Goal: Information Seeking & Learning: Check status

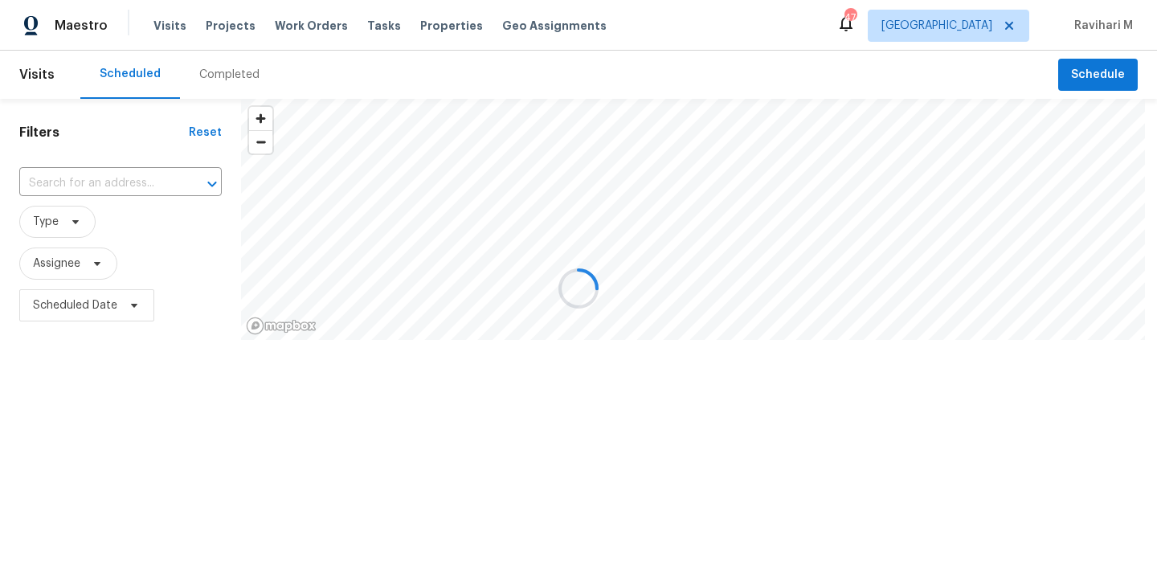
click at [962, 23] on div at bounding box center [578, 288] width 1157 height 577
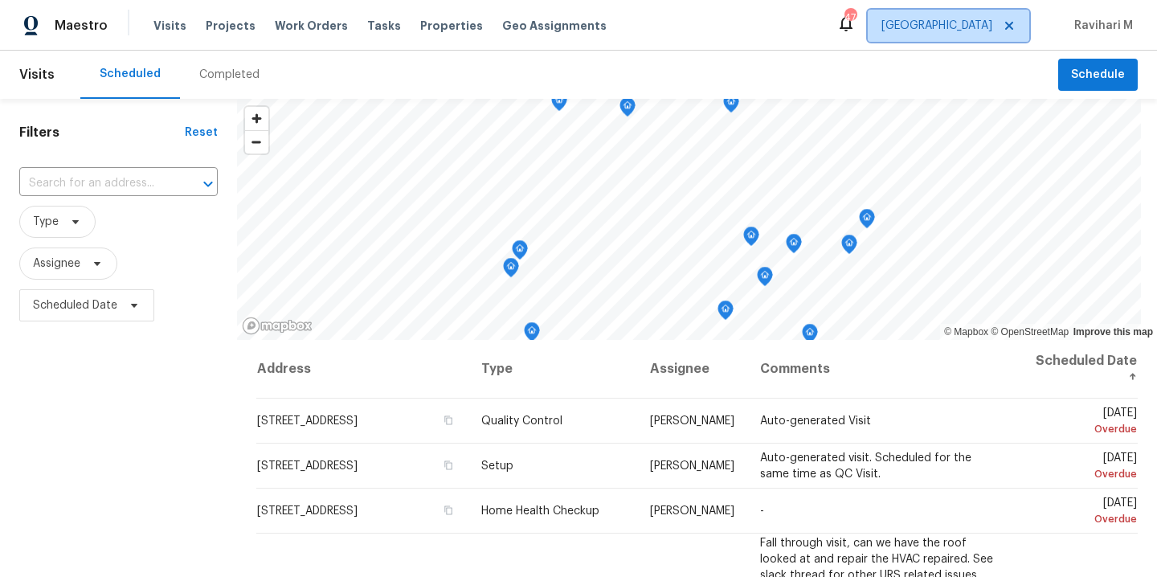
click at [962, 23] on span "[GEOGRAPHIC_DATA]" at bounding box center [948, 26] width 161 height 32
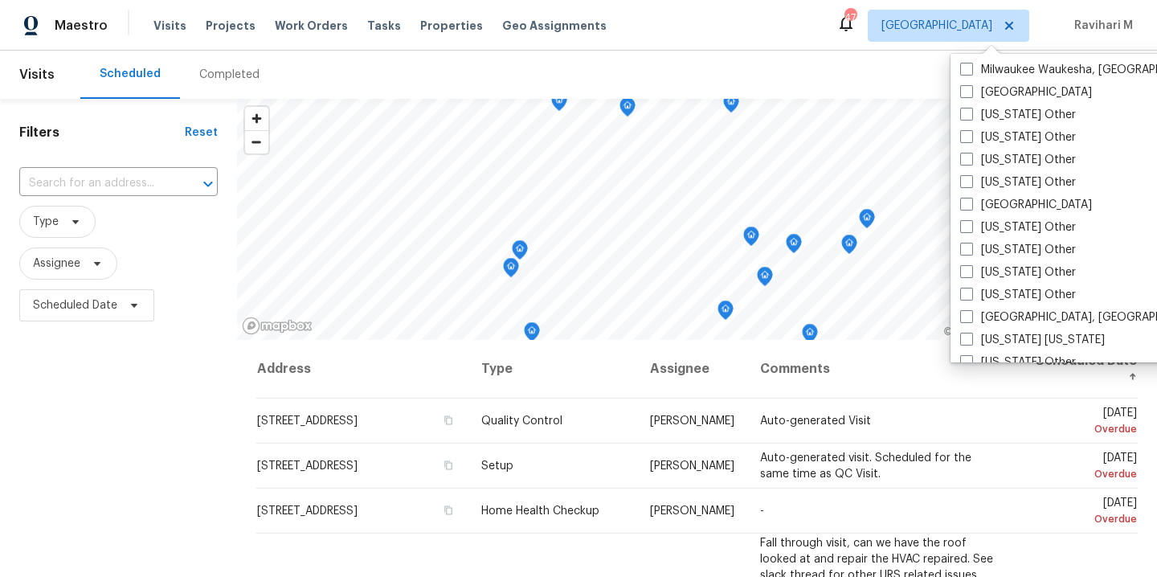
scroll to position [1364, 0]
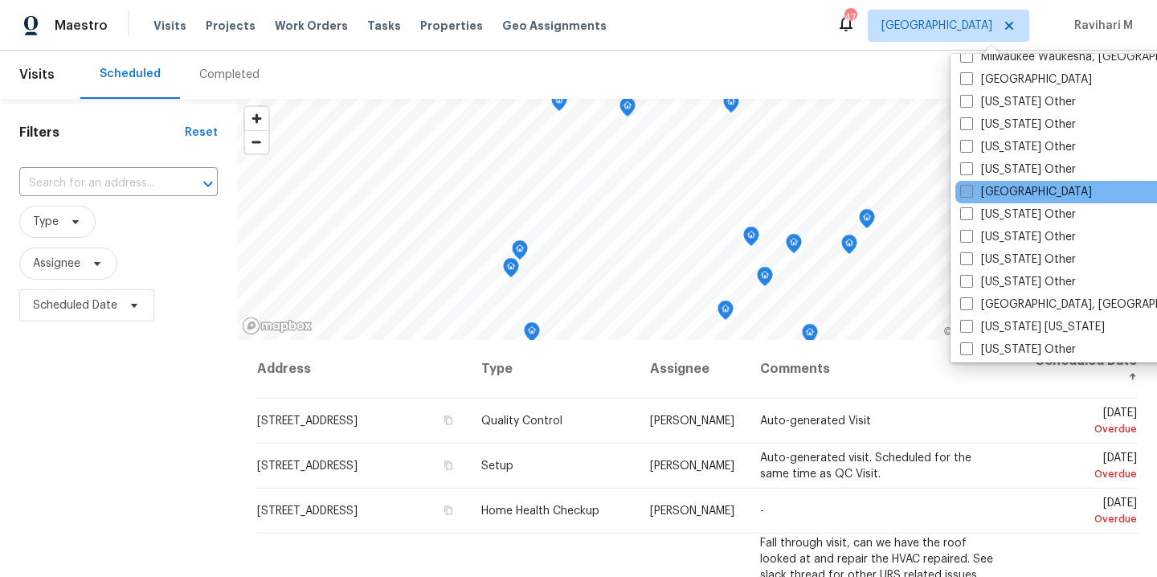
click at [967, 186] on span at bounding box center [966, 191] width 13 height 13
click at [967, 186] on input "[GEOGRAPHIC_DATA]" at bounding box center [965, 189] width 10 height 10
checkbox input "true"
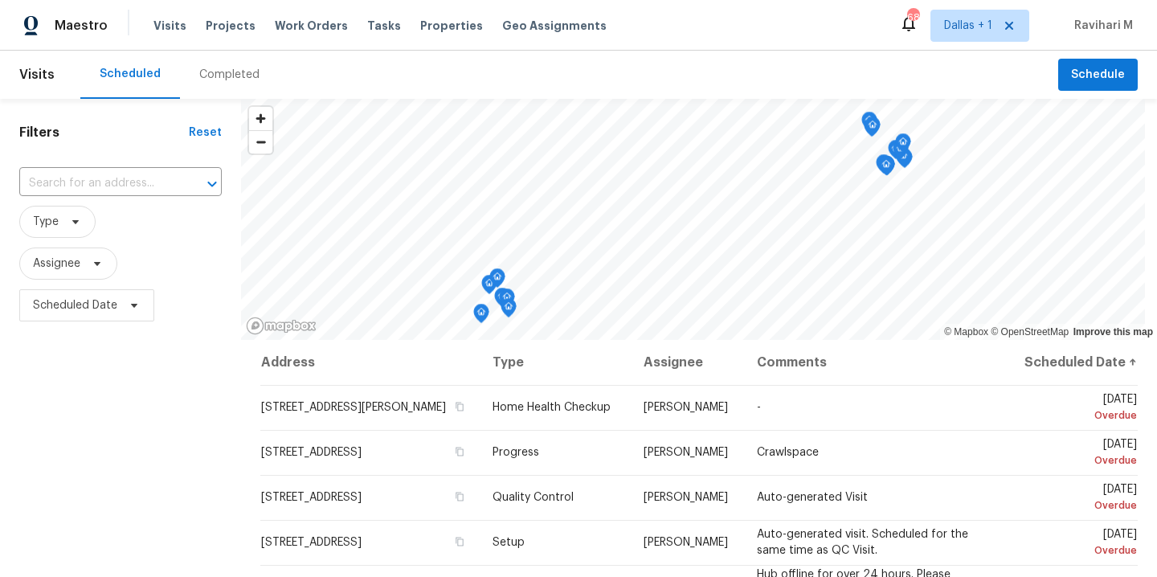
click at [233, 84] on div "Completed" at bounding box center [229, 75] width 99 height 48
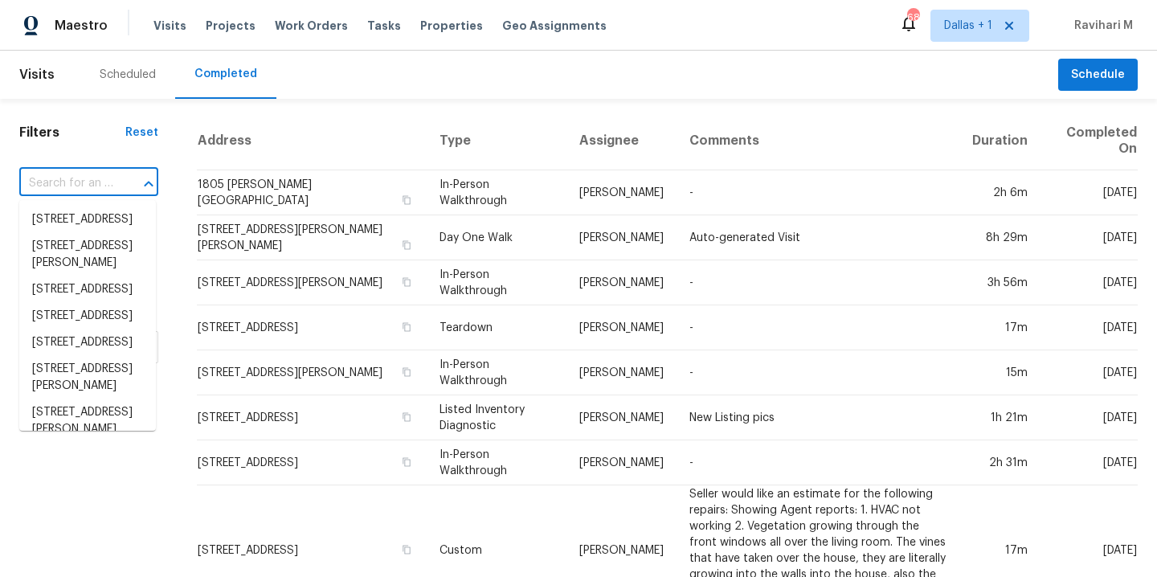
click at [48, 186] on input "text" at bounding box center [66, 183] width 94 height 25
paste input "[STREET_ADDRESS]"
type input "[STREET_ADDRESS]"
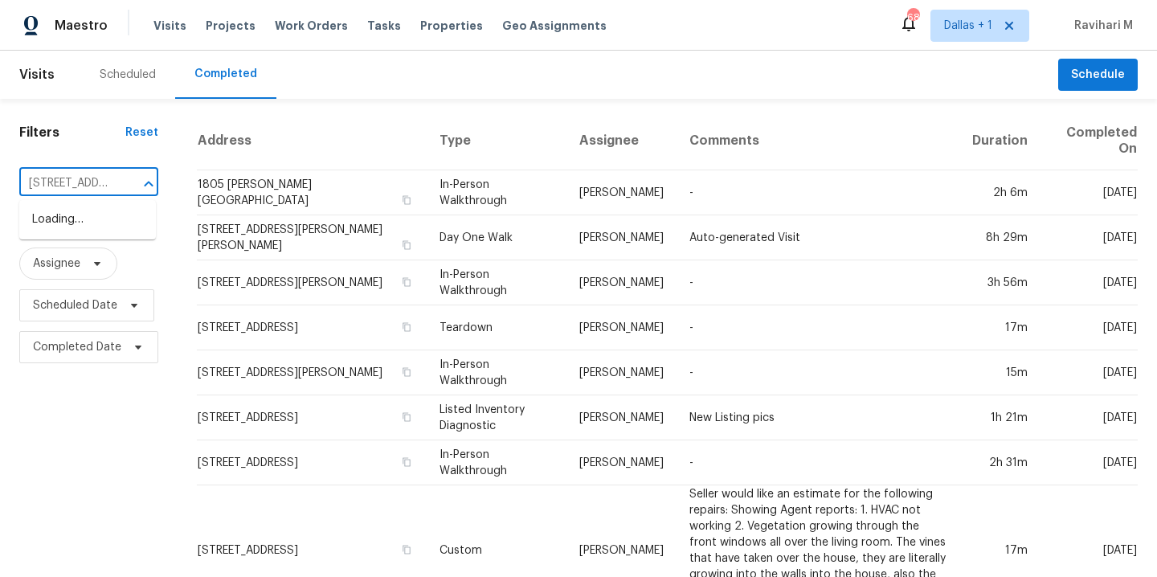
scroll to position [0, 157]
click at [57, 220] on li "[STREET_ADDRESS]" at bounding box center [87, 219] width 137 height 27
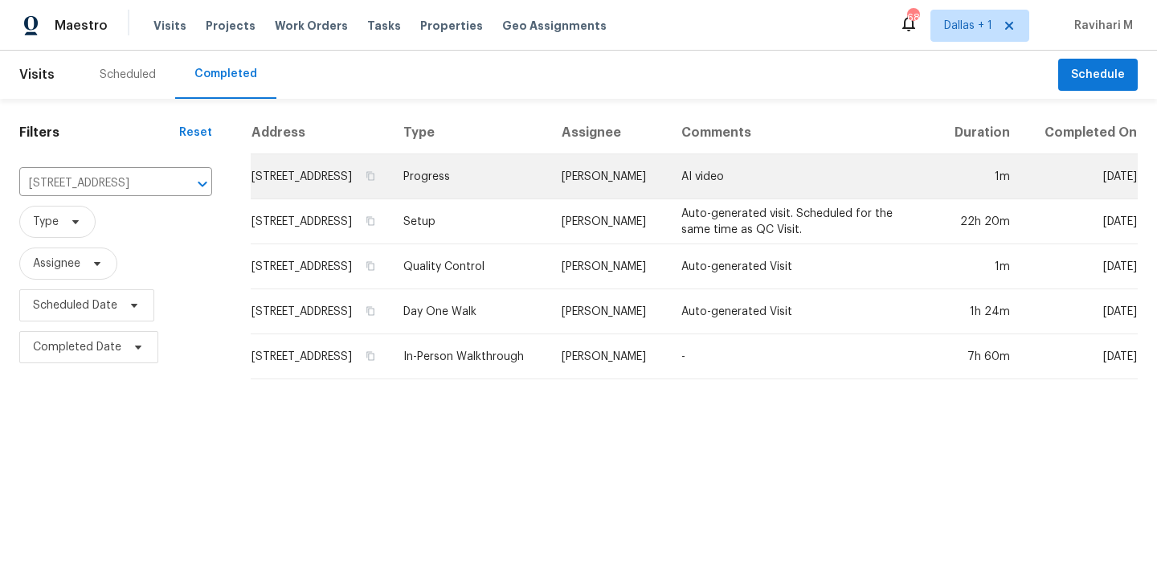
click at [634, 186] on td "[PERSON_NAME]" at bounding box center [609, 176] width 120 height 45
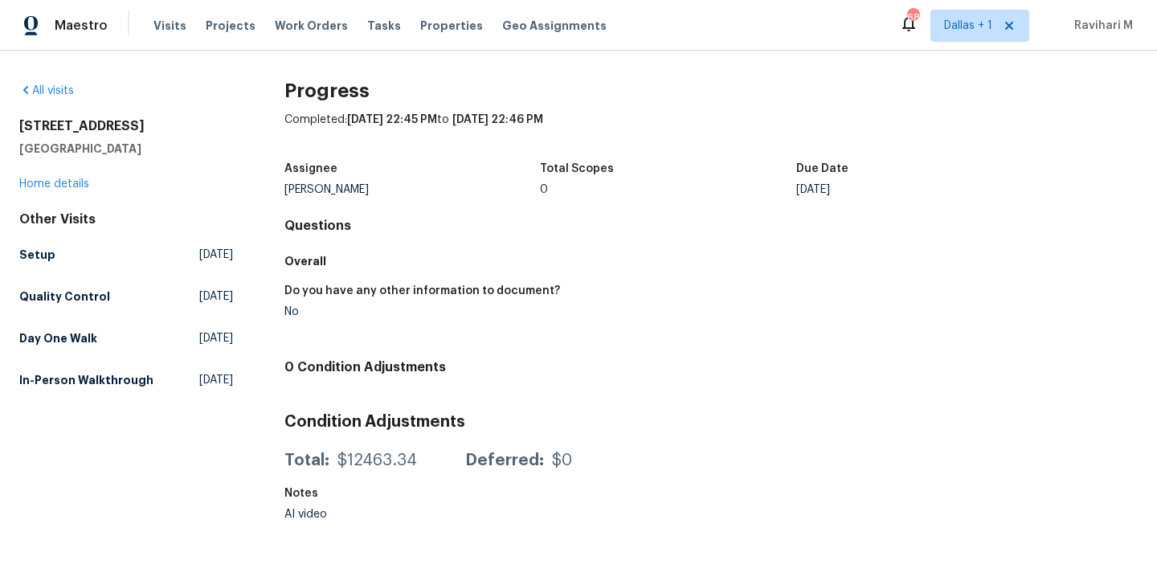
click at [195, 277] on div "Other Visits Setup [DATE] Quality Control [DATE] Day One Walk [DATE] In-Person …" at bounding box center [126, 302] width 214 height 183
click at [195, 269] on div "Other Visits Setup [DATE] Quality Control [DATE] Day One Walk [DATE] In-Person …" at bounding box center [126, 302] width 214 height 183
click at [196, 265] on link "Setup [DATE]" at bounding box center [126, 254] width 214 height 29
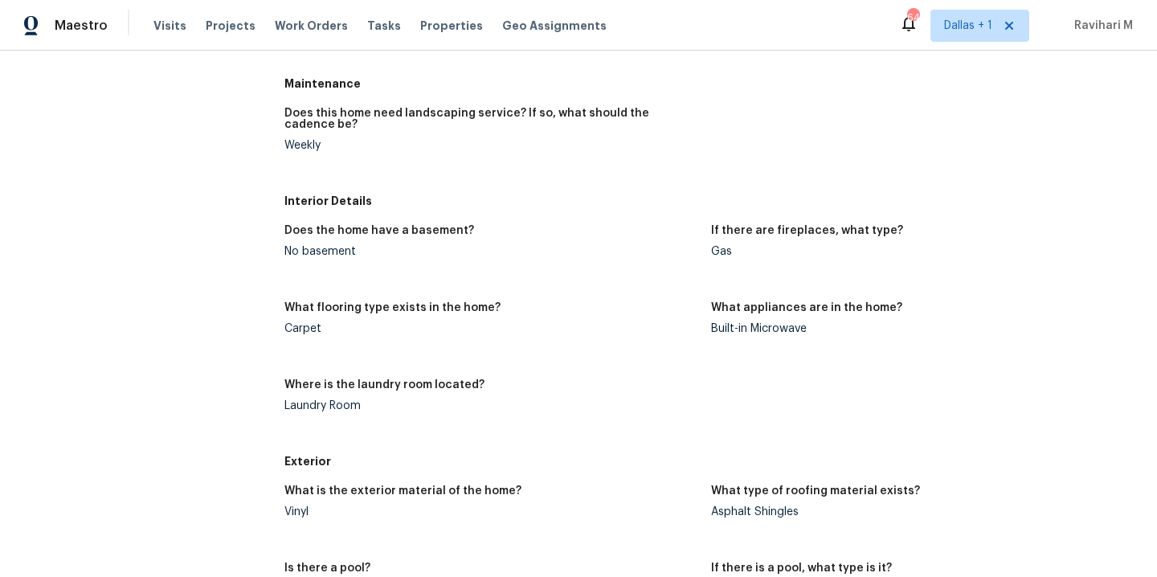
scroll to position [170, 0]
